Goal: Transaction & Acquisition: Book appointment/travel/reservation

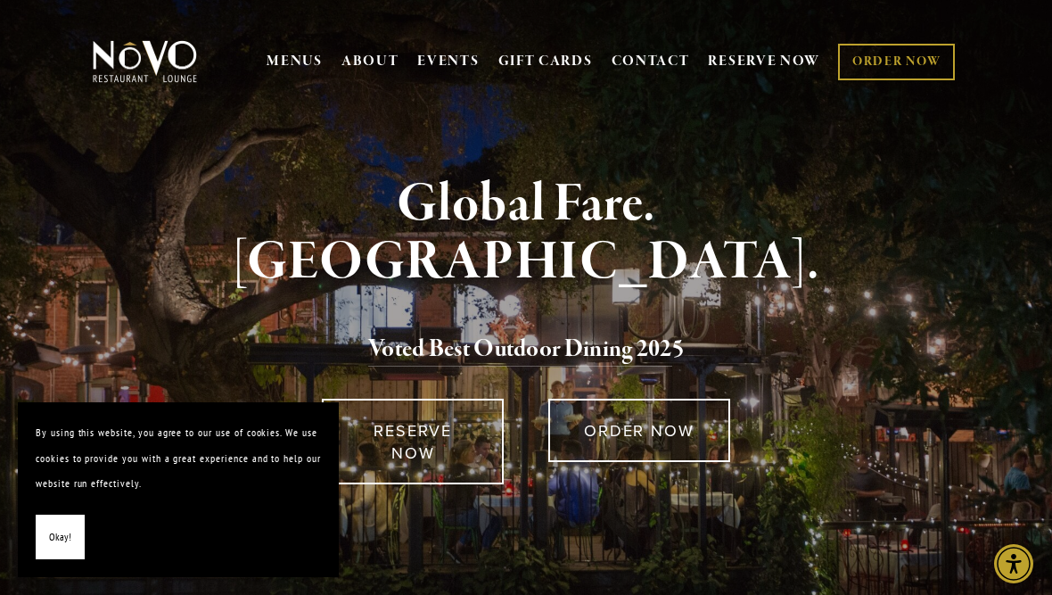
click at [54, 545] on span "Okay!" at bounding box center [60, 537] width 22 height 26
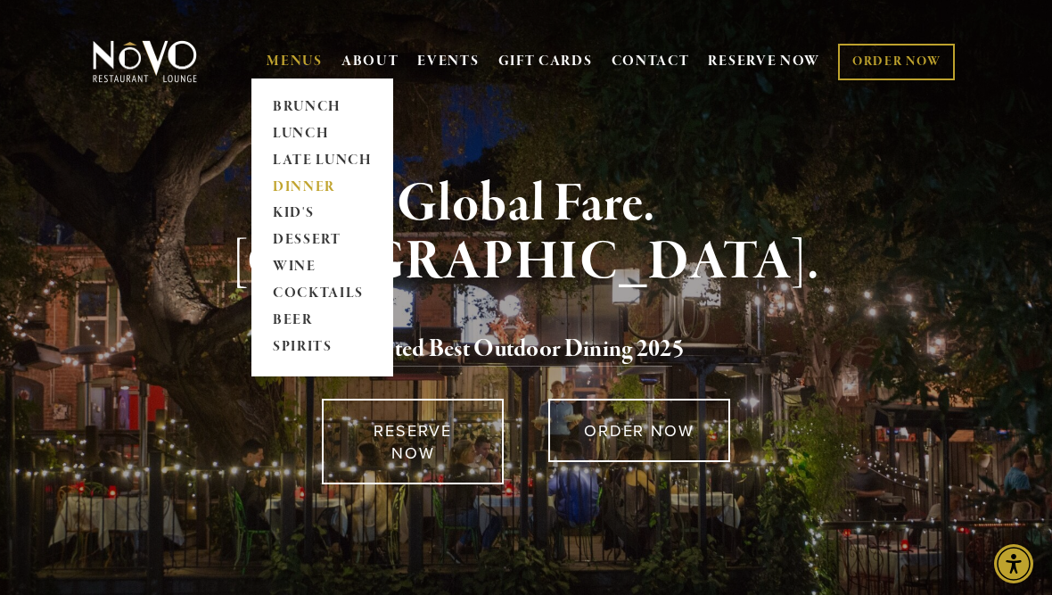
click at [344, 191] on link "DINNER" at bounding box center [322, 187] width 111 height 27
click at [269, 162] on link "LATE LUNCH" at bounding box center [322, 160] width 111 height 27
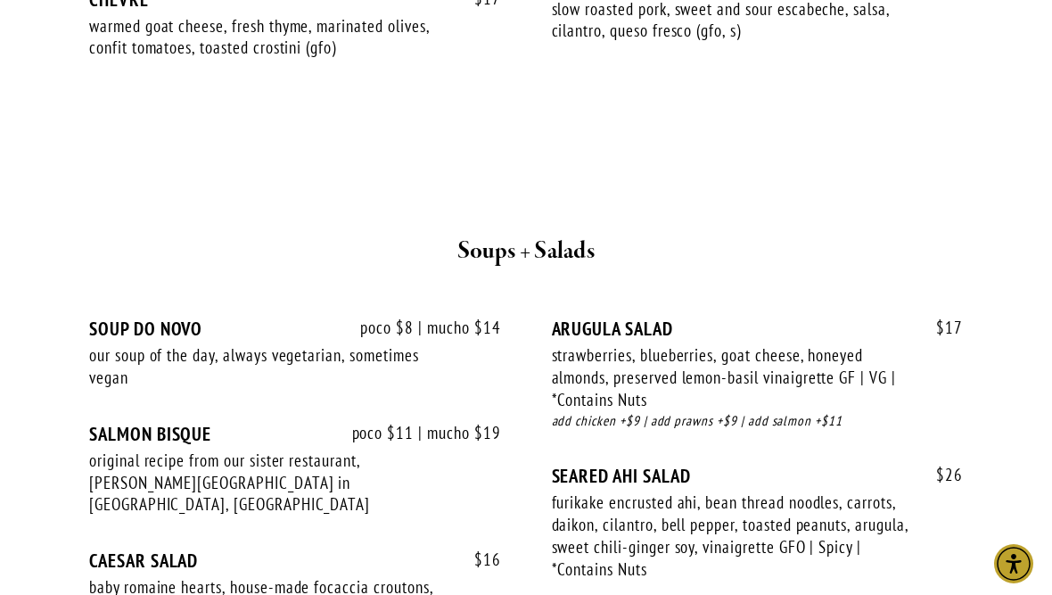
scroll to position [1936, 0]
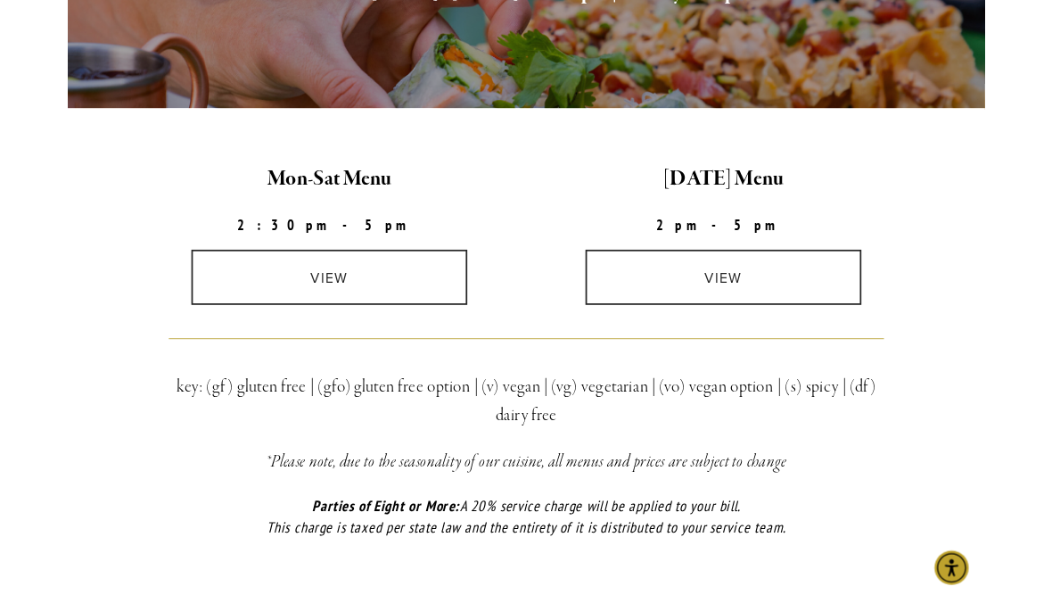
scroll to position [426, 0]
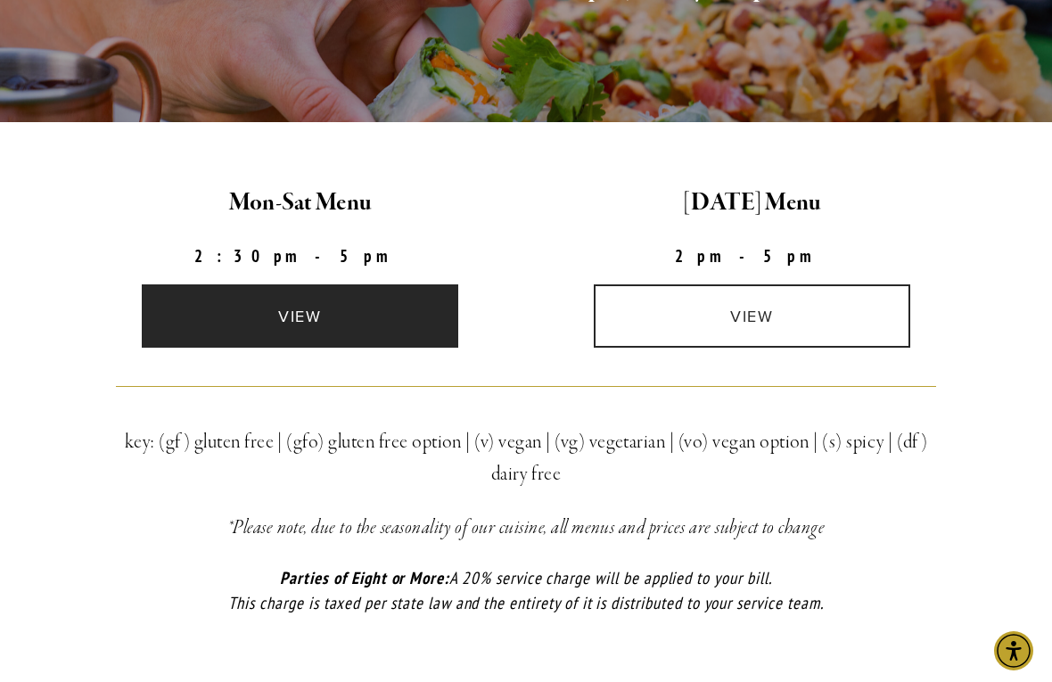
click at [206, 301] on link "view" at bounding box center [300, 315] width 317 height 63
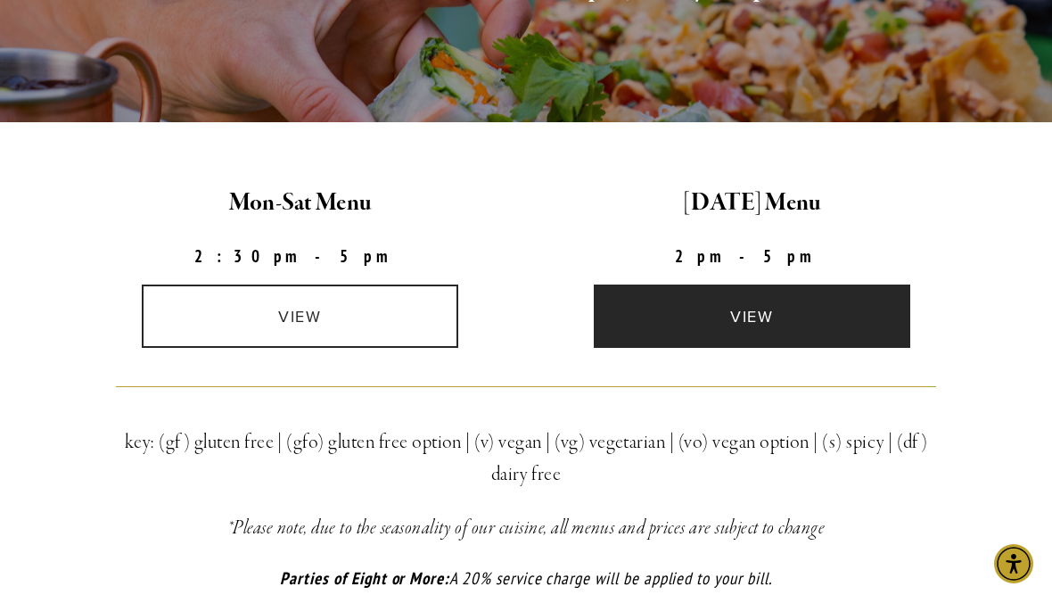
click at [684, 317] on link "view" at bounding box center [752, 315] width 317 height 63
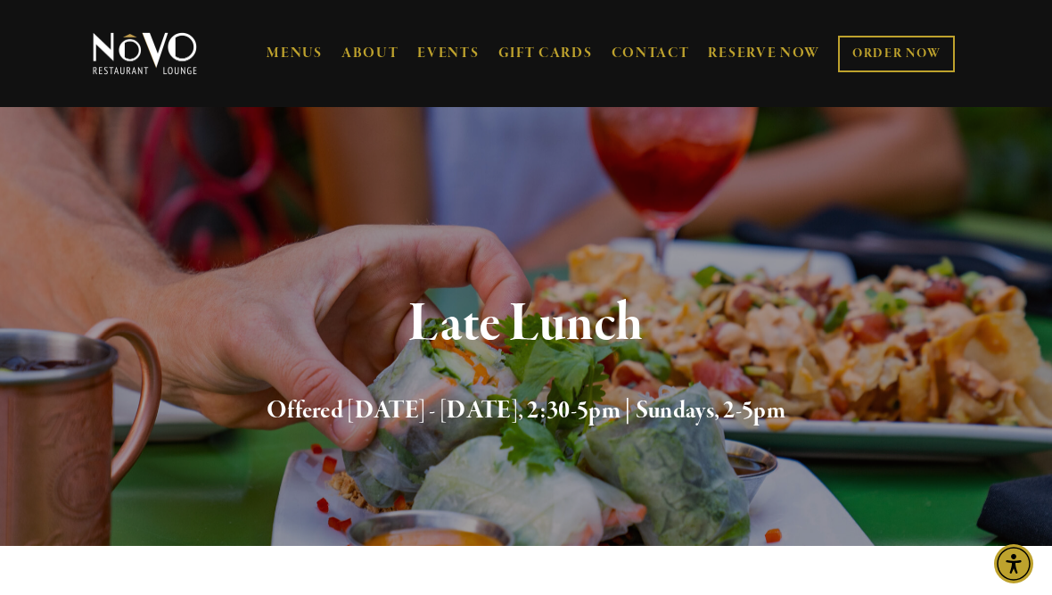
scroll to position [0, 0]
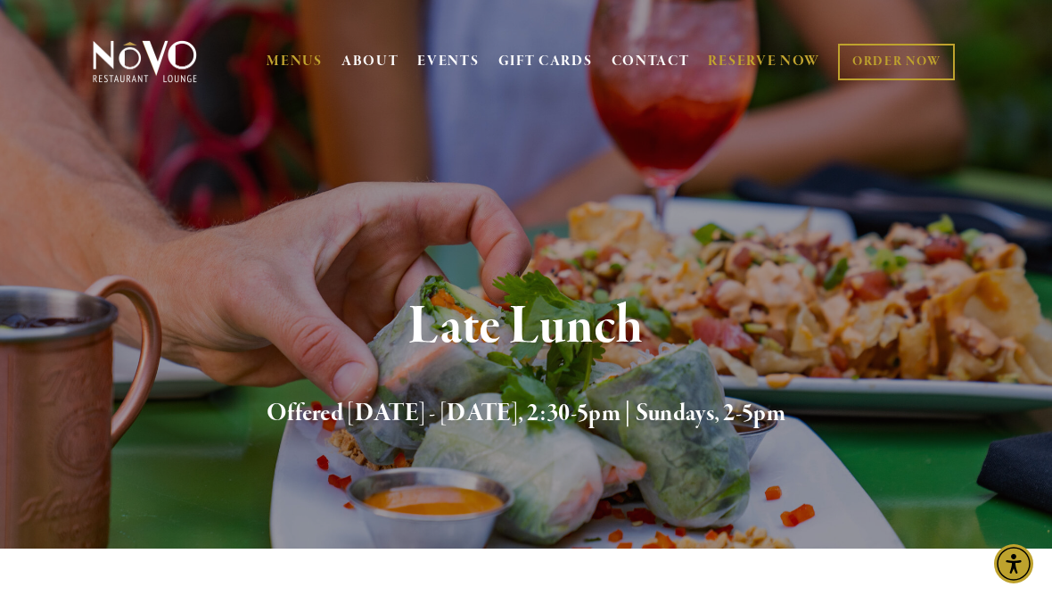
click at [761, 61] on link "RESERVE NOW" at bounding box center [764, 62] width 112 height 34
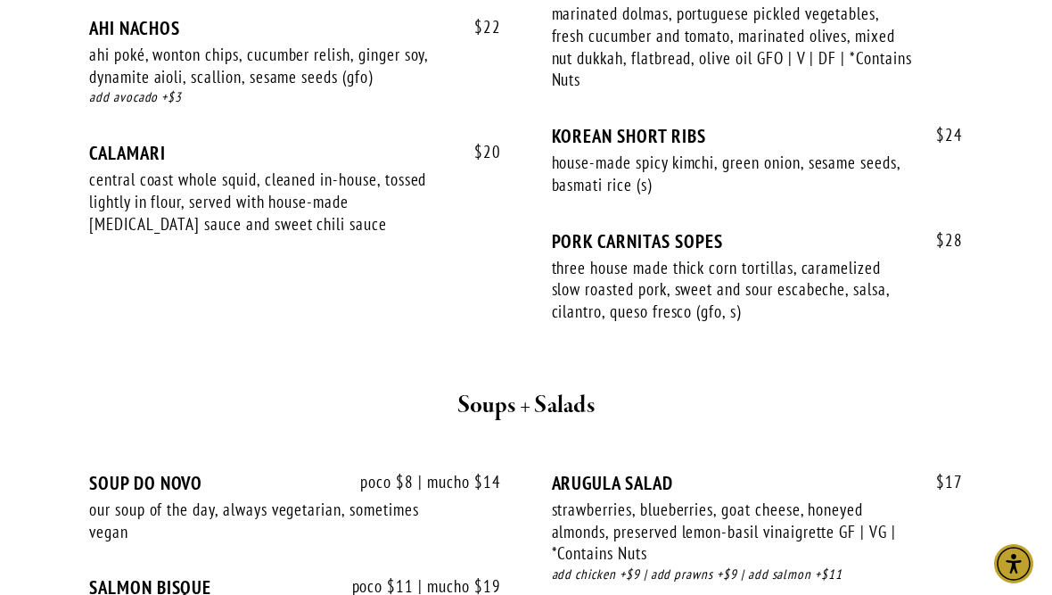
scroll to position [1411, 0]
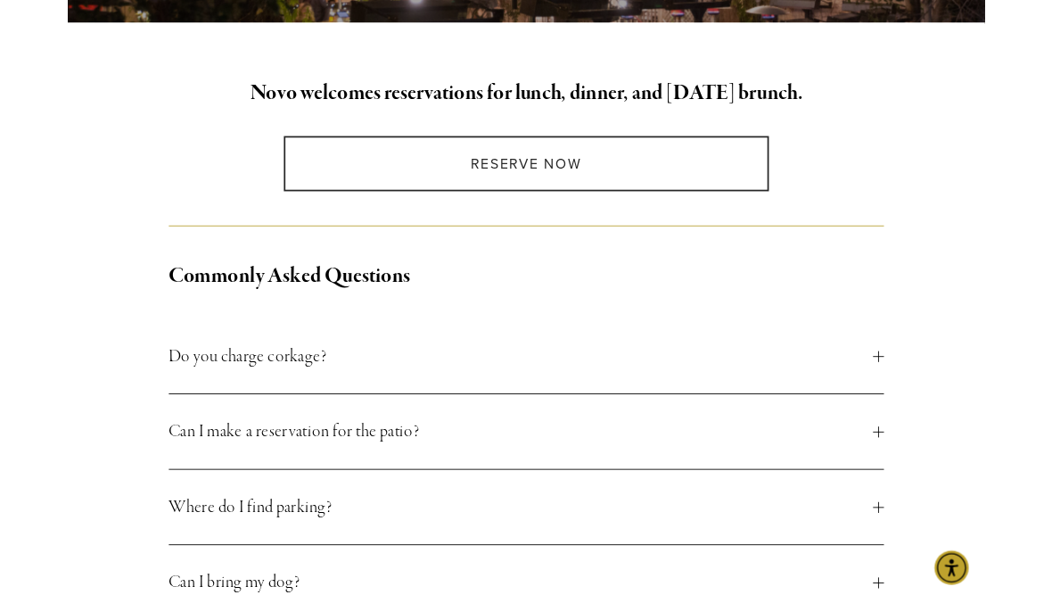
scroll to position [456, 0]
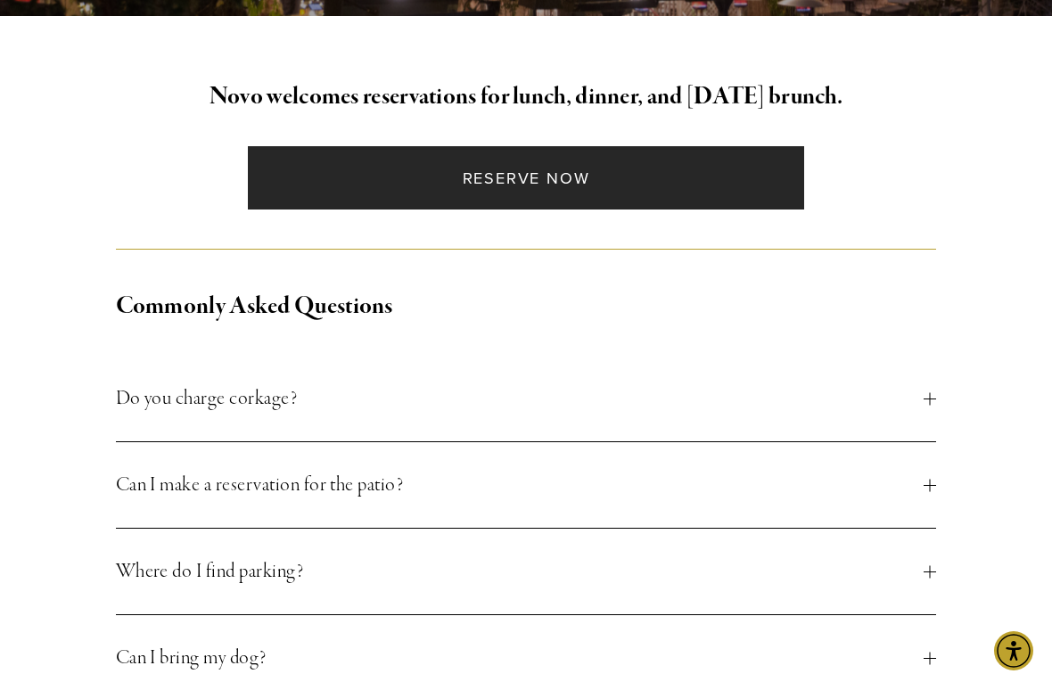
click at [599, 184] on link "Reserve Now" at bounding box center [526, 177] width 556 height 63
